Goal: Task Accomplishment & Management: Use online tool/utility

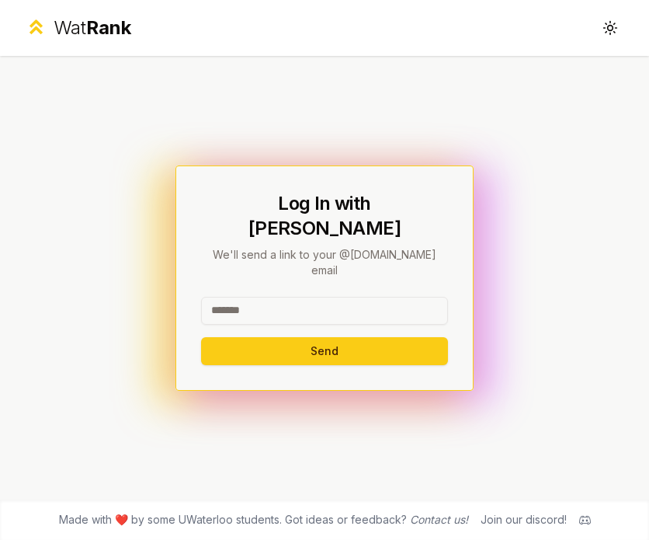
click at [273, 297] on input at bounding box center [324, 311] width 247 height 28
click at [309, 297] on input at bounding box center [324, 311] width 247 height 28
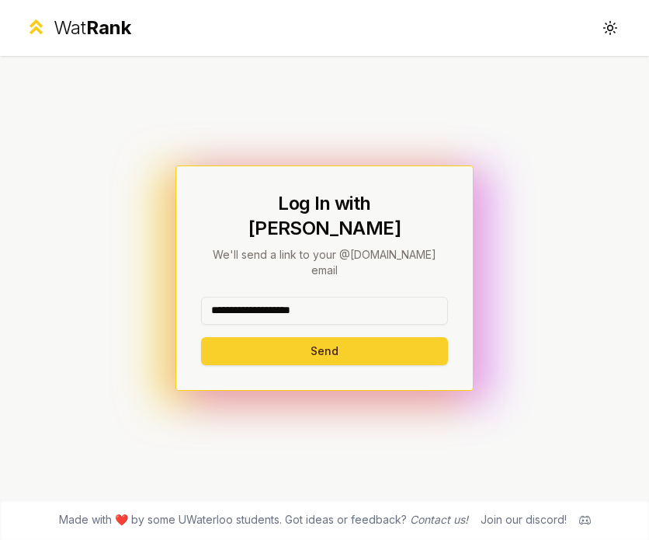
click at [330, 337] on button "Send" at bounding box center [324, 351] width 247 height 28
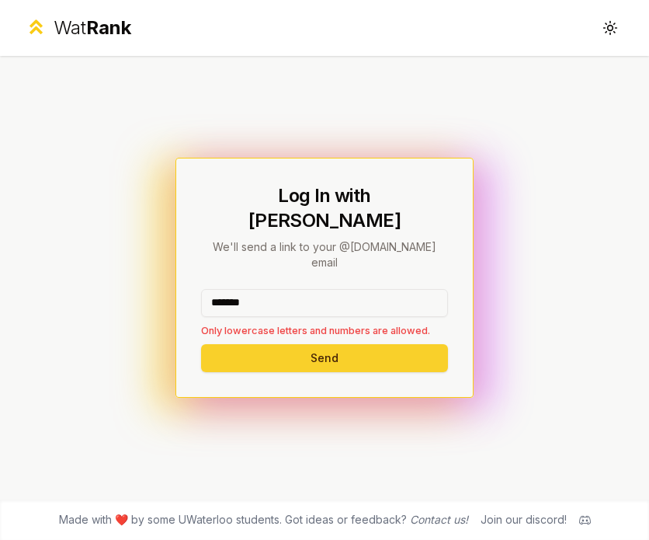
click at [234, 344] on button "Send" at bounding box center [324, 358] width 247 height 28
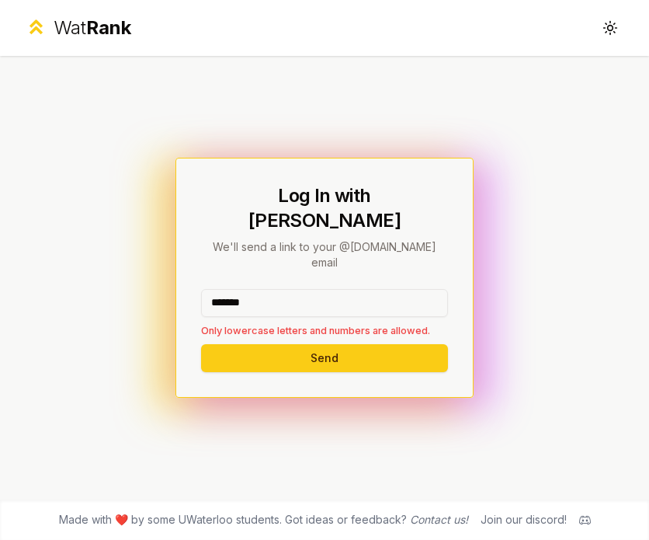
click at [231, 289] on input "*******" at bounding box center [324, 303] width 247 height 28
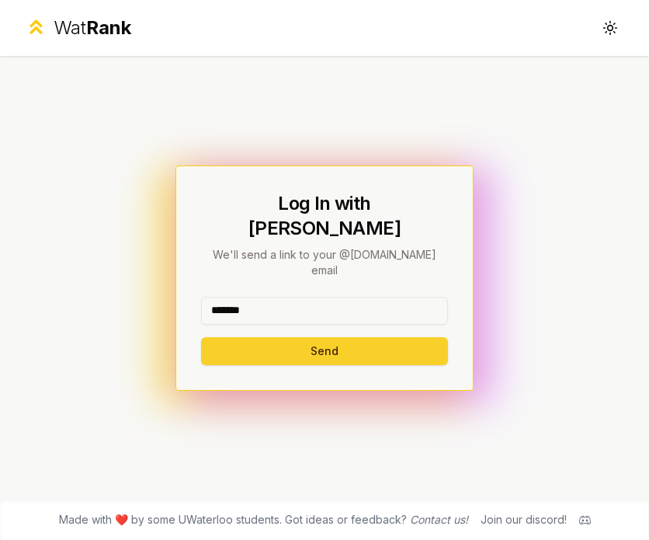
type input "*******"
click at [242, 337] on button "Send" at bounding box center [324, 351] width 247 height 28
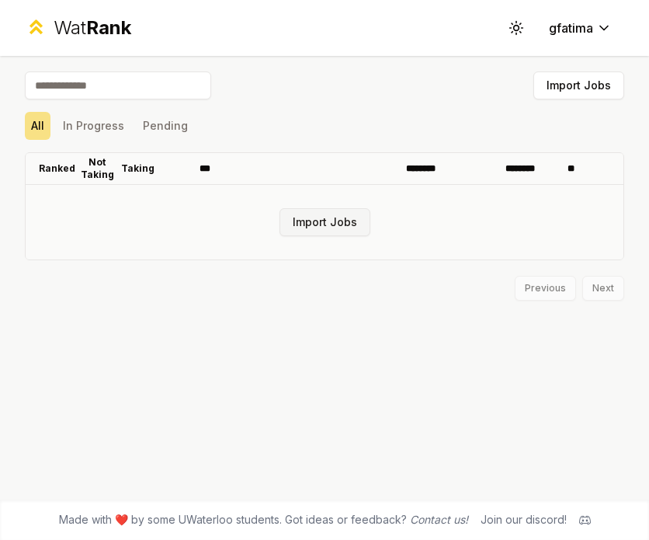
click at [327, 220] on button "Import Jobs" at bounding box center [325, 222] width 91 height 28
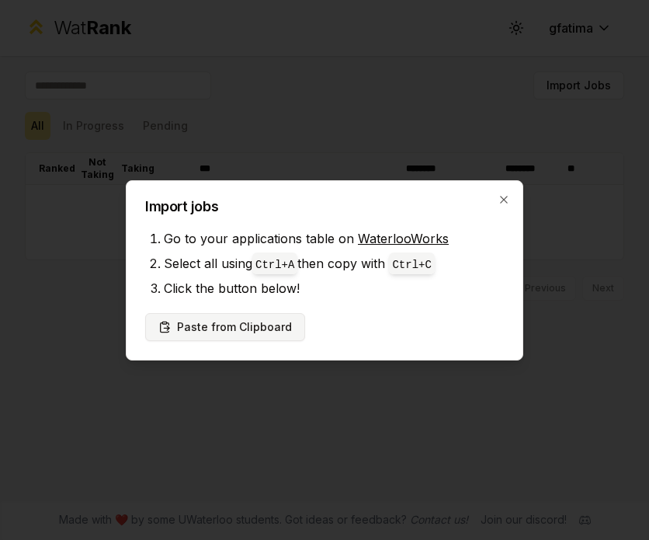
click at [228, 326] on button "Paste from Clipboard" at bounding box center [225, 327] width 160 height 28
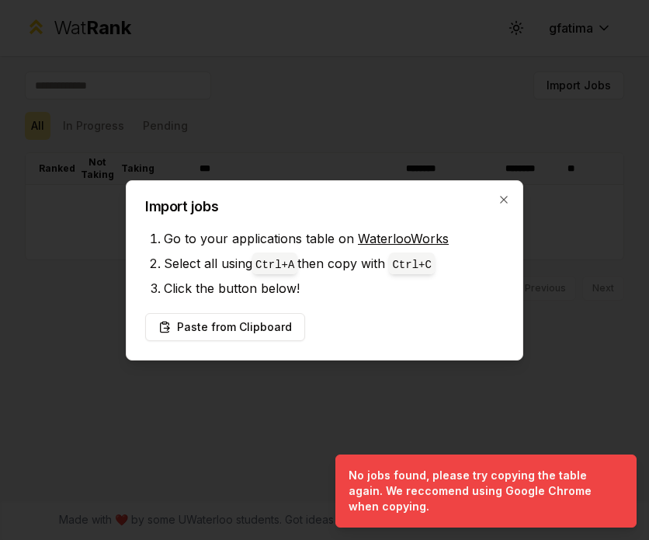
click at [393, 245] on link "WaterlooWorks" at bounding box center [403, 239] width 91 height 16
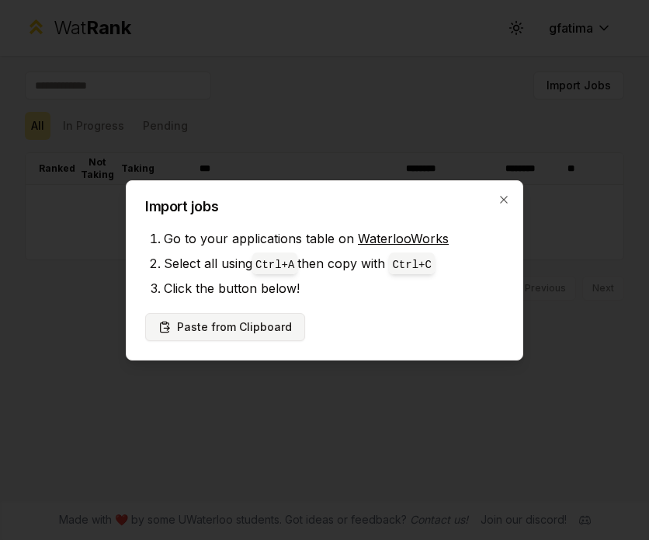
click at [239, 332] on button "Paste from Clipboard" at bounding box center [225, 327] width 160 height 28
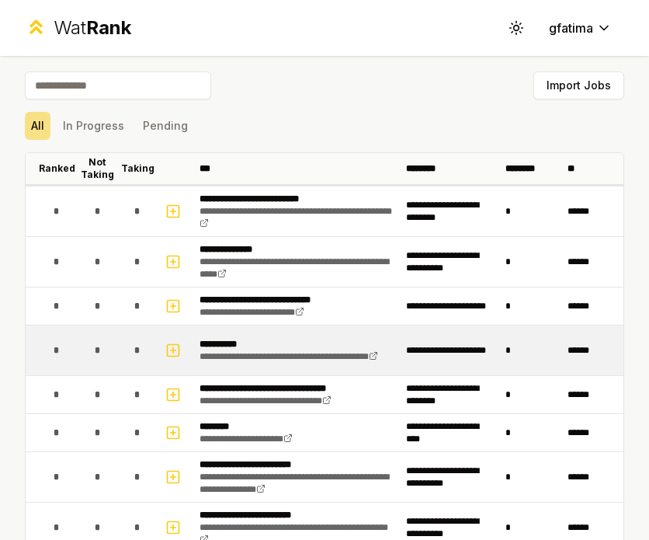
click at [183, 335] on td at bounding box center [174, 350] width 37 height 50
click at [174, 350] on icon "button" at bounding box center [173, 350] width 5 height 0
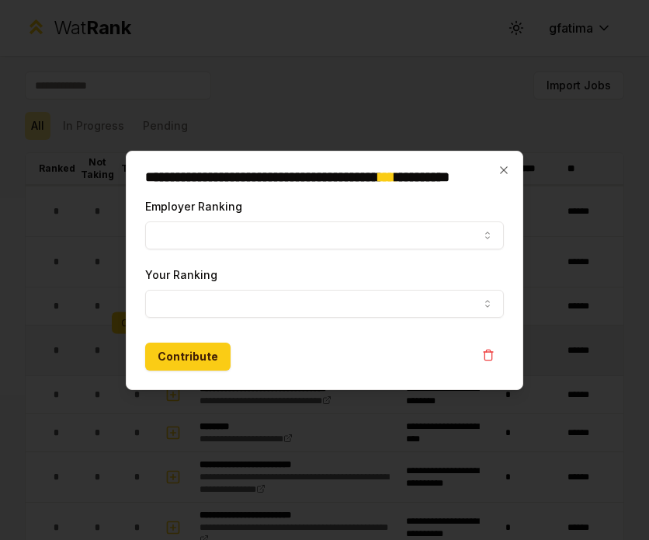
select select
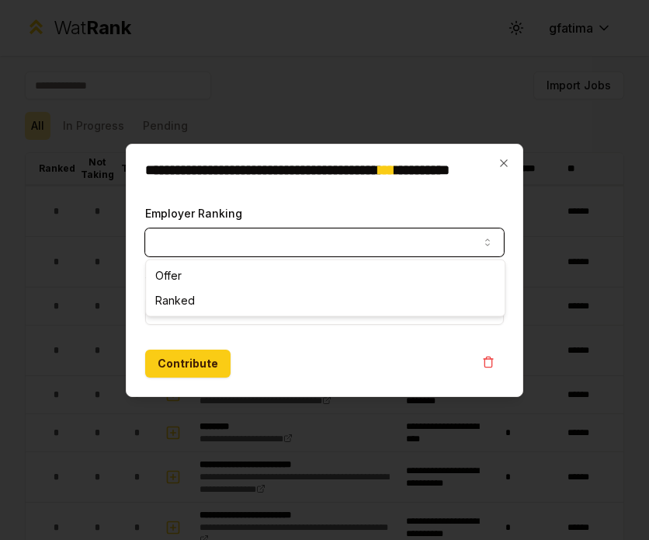
click at [202, 248] on button "Employer Ranking" at bounding box center [324, 242] width 359 height 28
select select "*****"
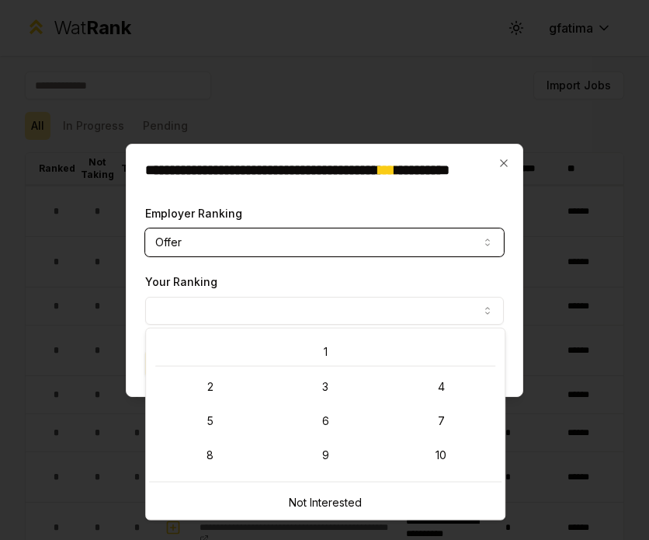
click at [189, 297] on button "Your Ranking" at bounding box center [324, 311] width 359 height 28
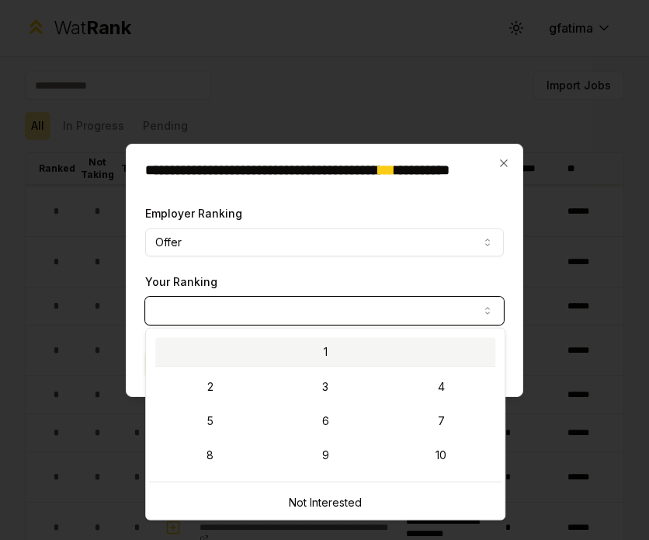
select select "*"
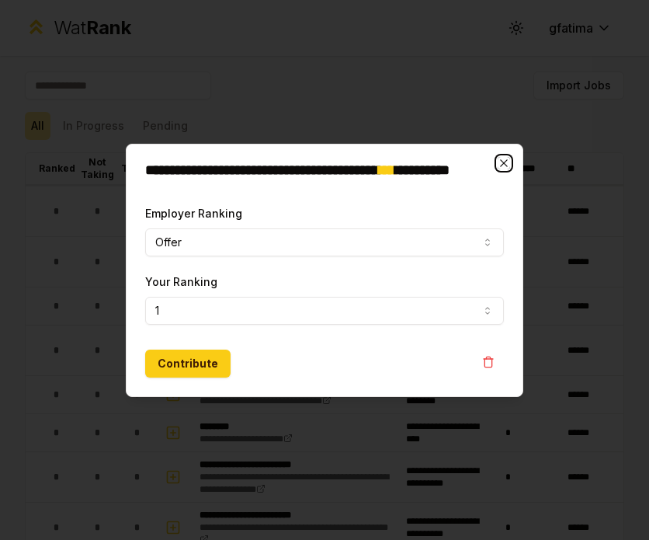
click at [507, 158] on icon "button" at bounding box center [504, 163] width 12 height 12
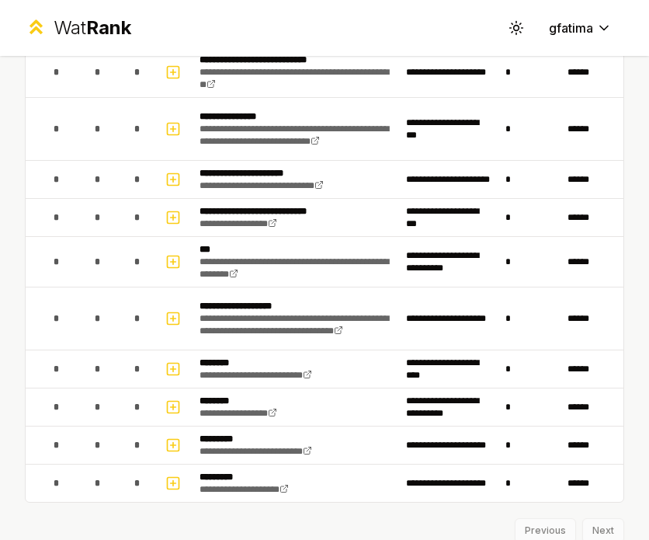
scroll to position [633, 0]
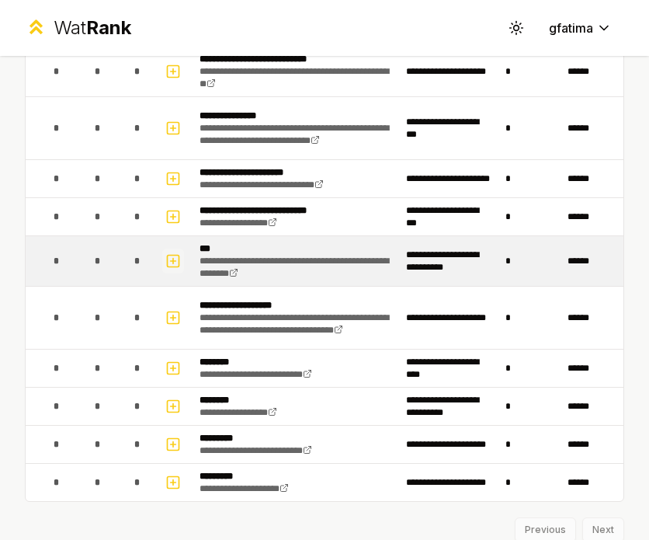
click at [179, 256] on rect "button" at bounding box center [174, 262] width 12 height 12
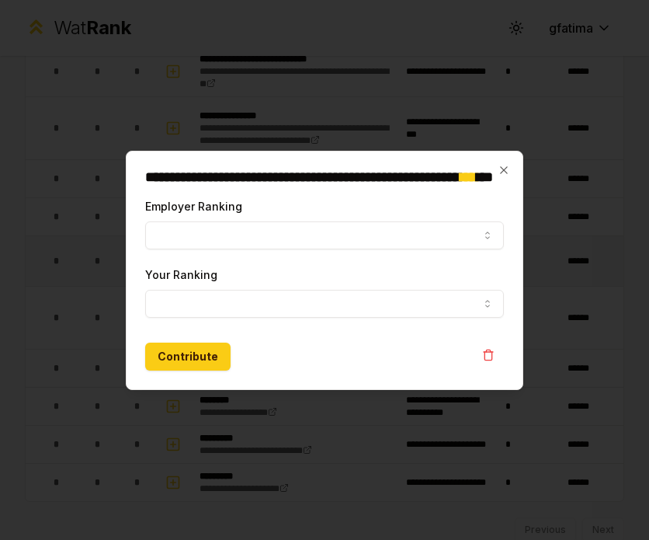
select select
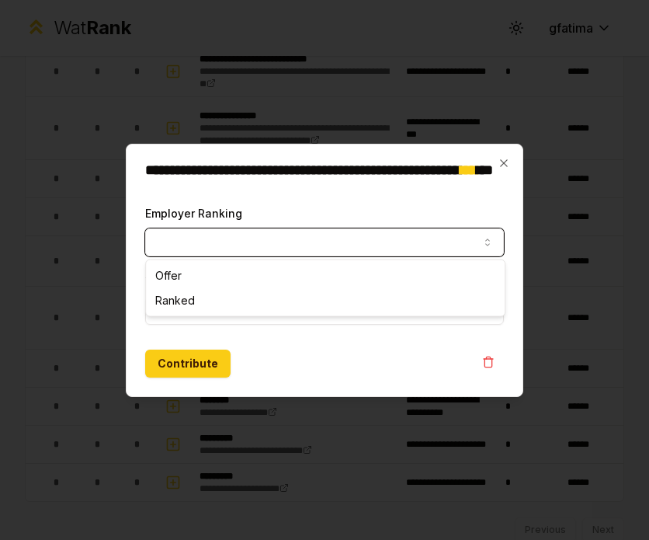
click at [181, 235] on button "Employer Ranking" at bounding box center [324, 242] width 359 height 28
click at [180, 210] on label "Employer Ranking" at bounding box center [193, 213] width 97 height 13
click at [180, 228] on button "Employer Ranking" at bounding box center [324, 242] width 359 height 28
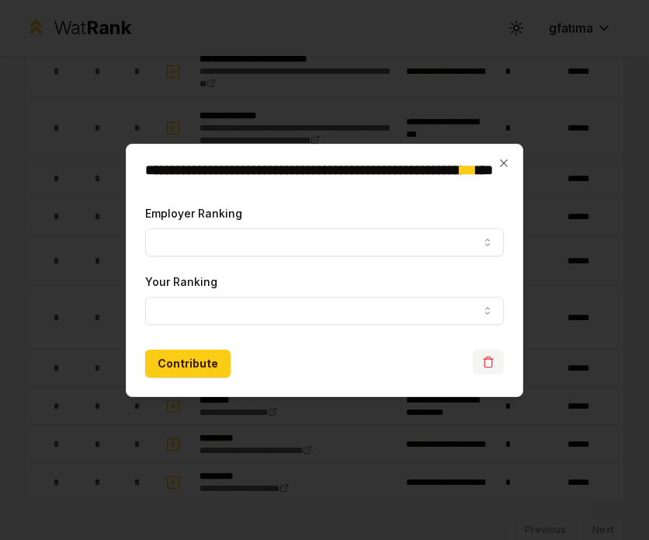
click at [491, 360] on icon "button" at bounding box center [488, 362] width 12 height 12
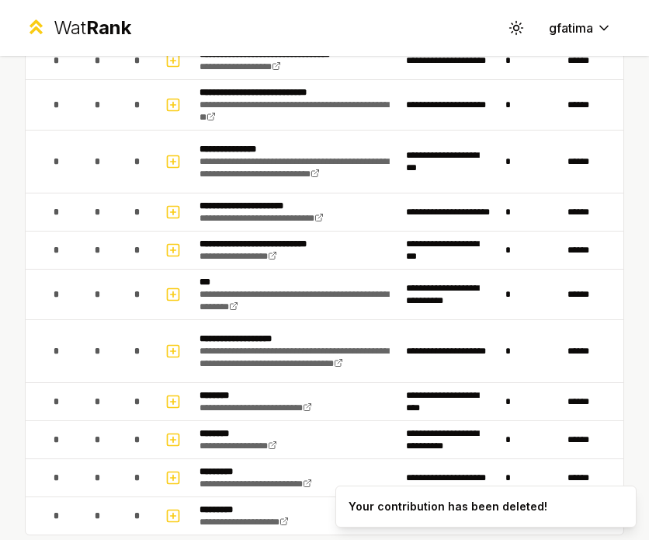
scroll to position [687, 0]
